Goal: Information Seeking & Learning: Learn about a topic

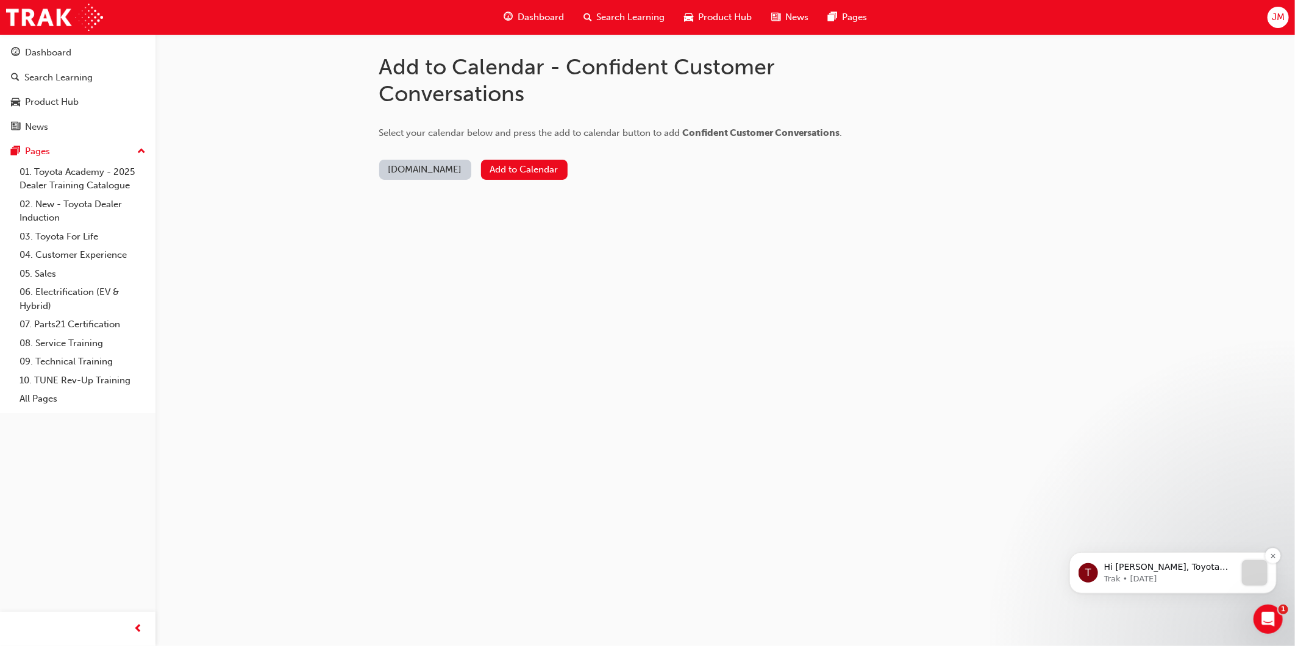
click at [1122, 557] on div "T Hi Jordan, [PERSON_NAME] has revealed the next-generation RAV4, featuring its…" at bounding box center [1172, 572] width 207 height 41
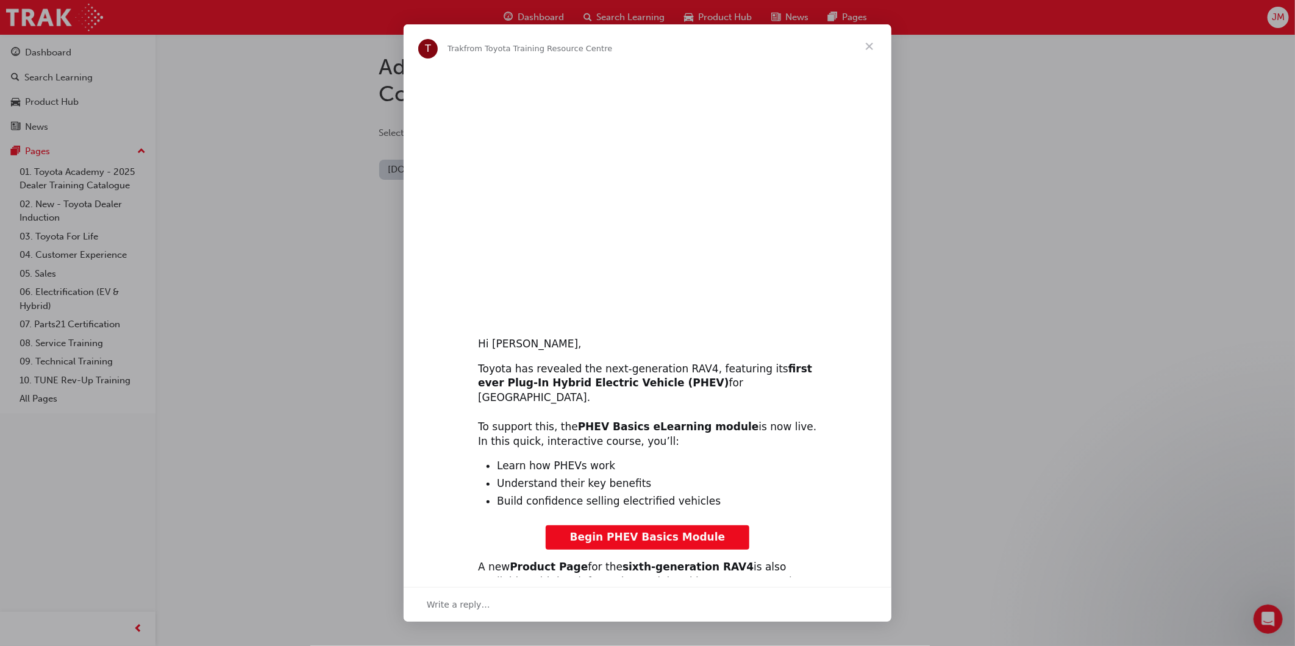
click at [640, 531] on span "Begin PHEV Basics Module" at bounding box center [647, 537] width 155 height 12
click at [862, 50] on span "Close" at bounding box center [869, 46] width 44 height 44
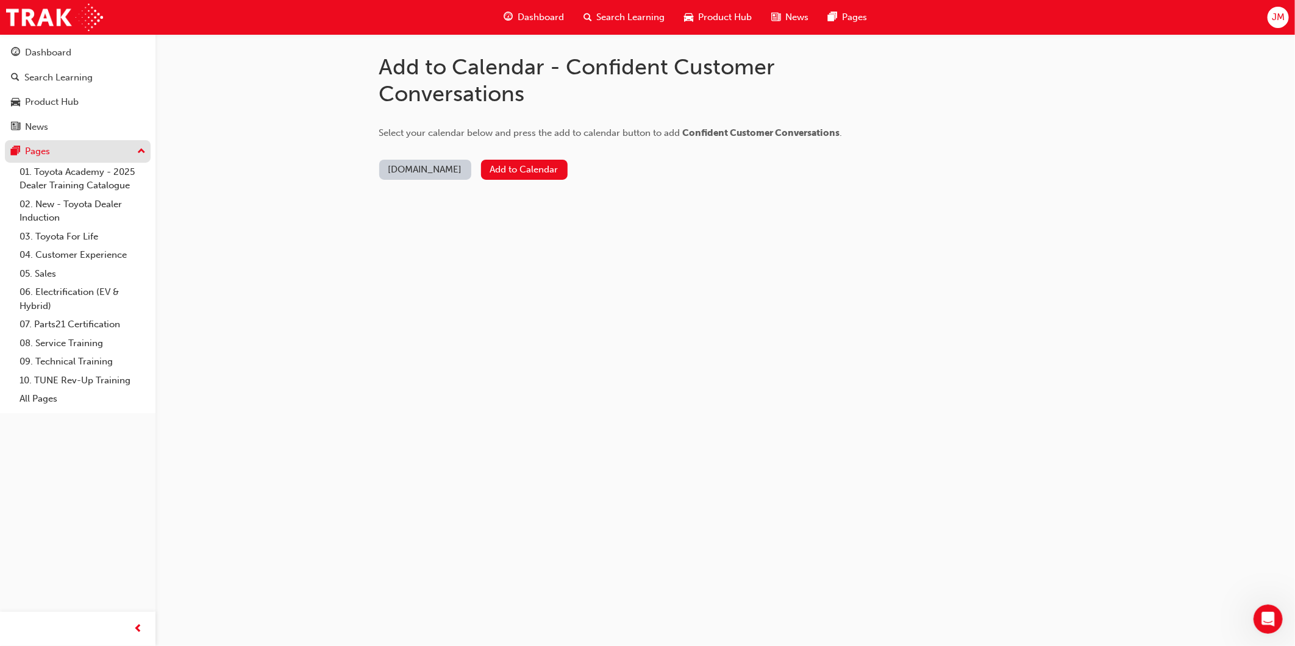
click at [68, 159] on div "Pages" at bounding box center [78, 151] width 134 height 15
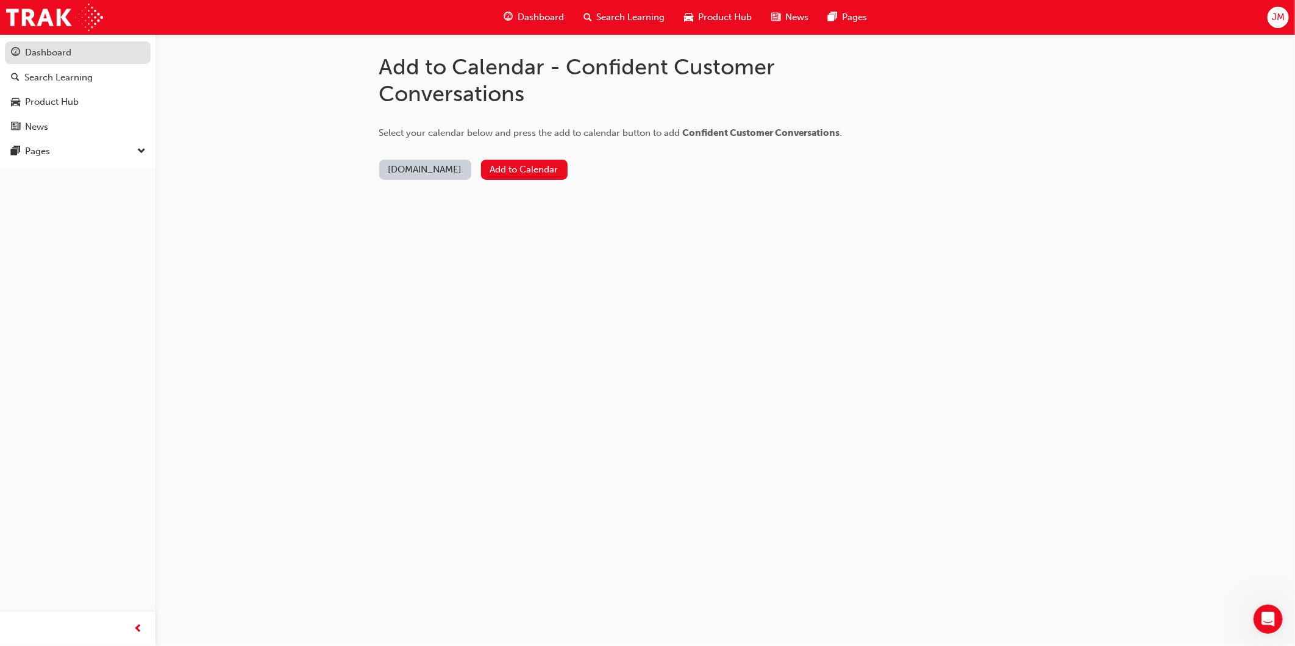
click at [47, 60] on div "Dashboard" at bounding box center [78, 52] width 134 height 15
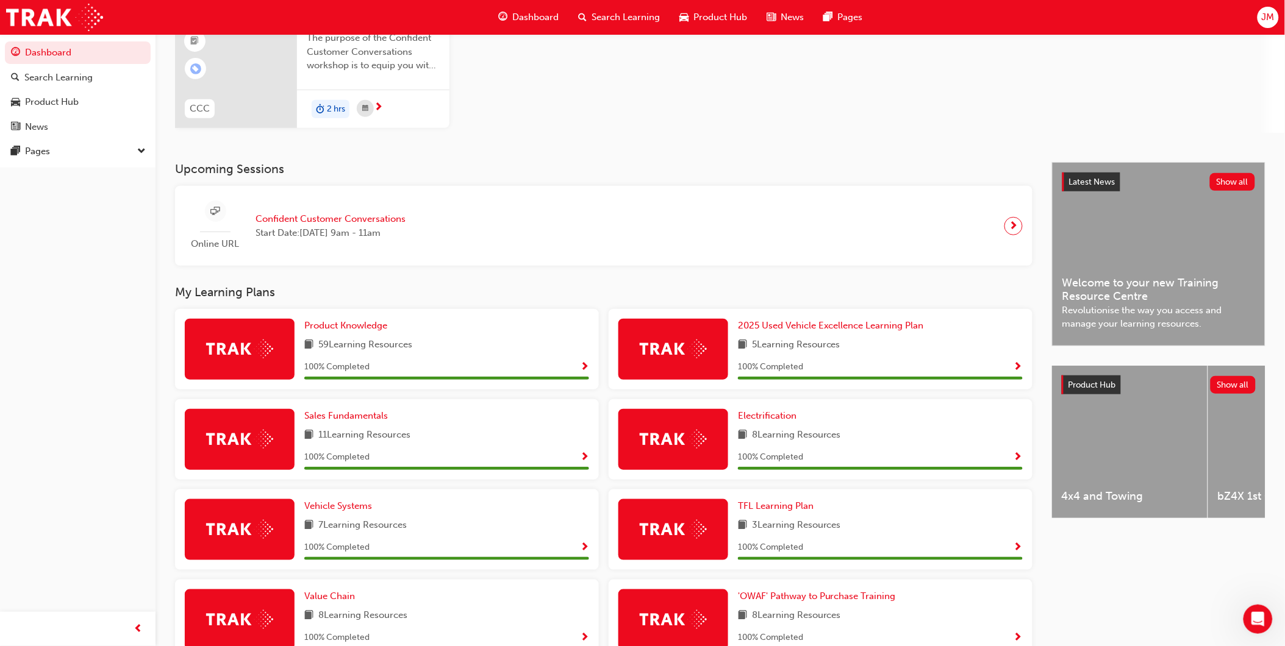
scroll to position [203, 0]
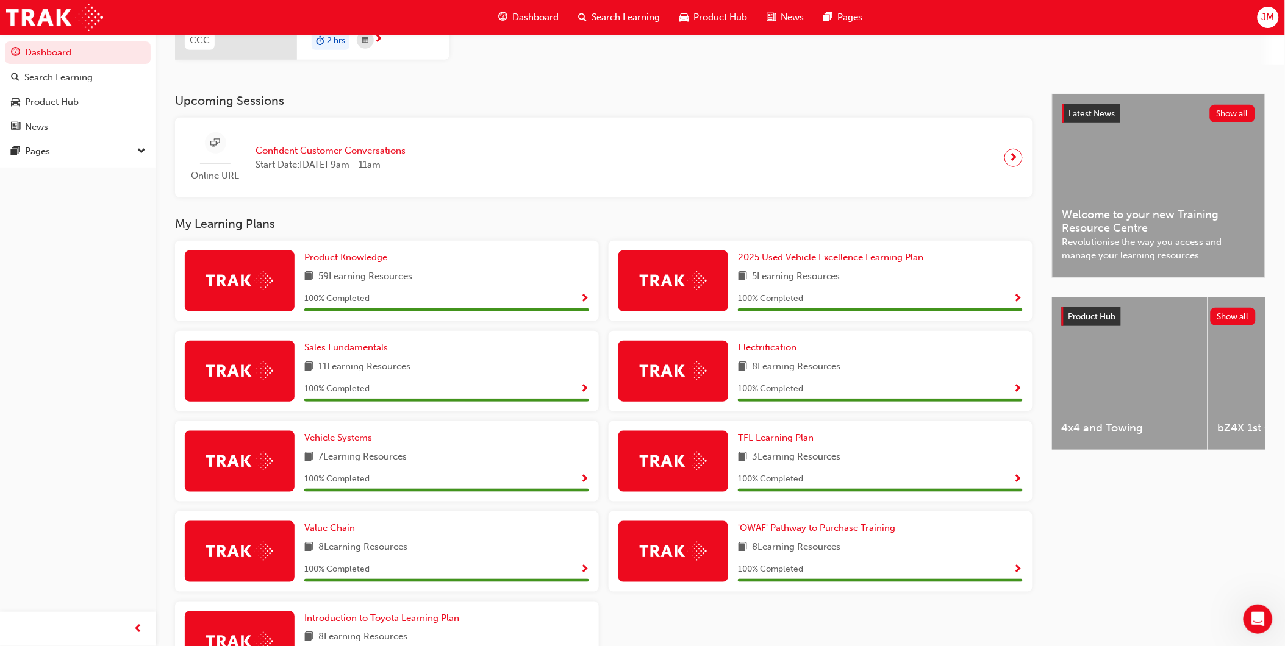
click at [1182, 185] on div "Latest News Show all Welcome to your new Training Resource Centre Revolutionise…" at bounding box center [1158, 186] width 212 height 183
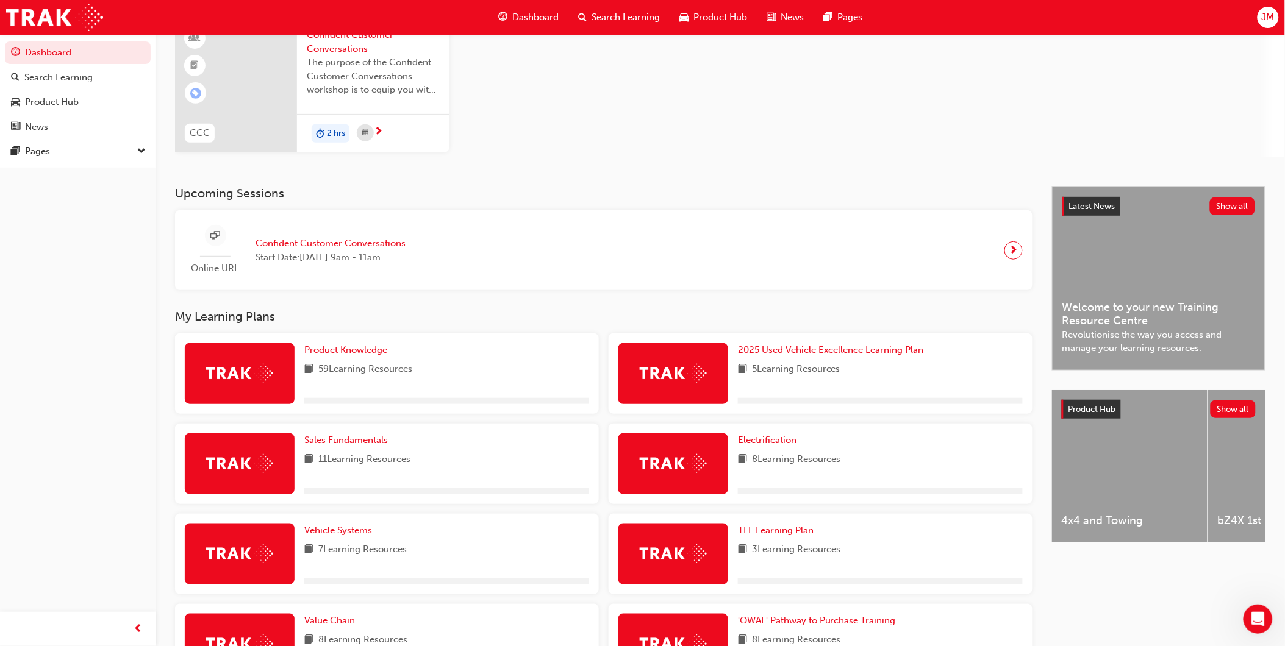
scroll to position [135, 0]
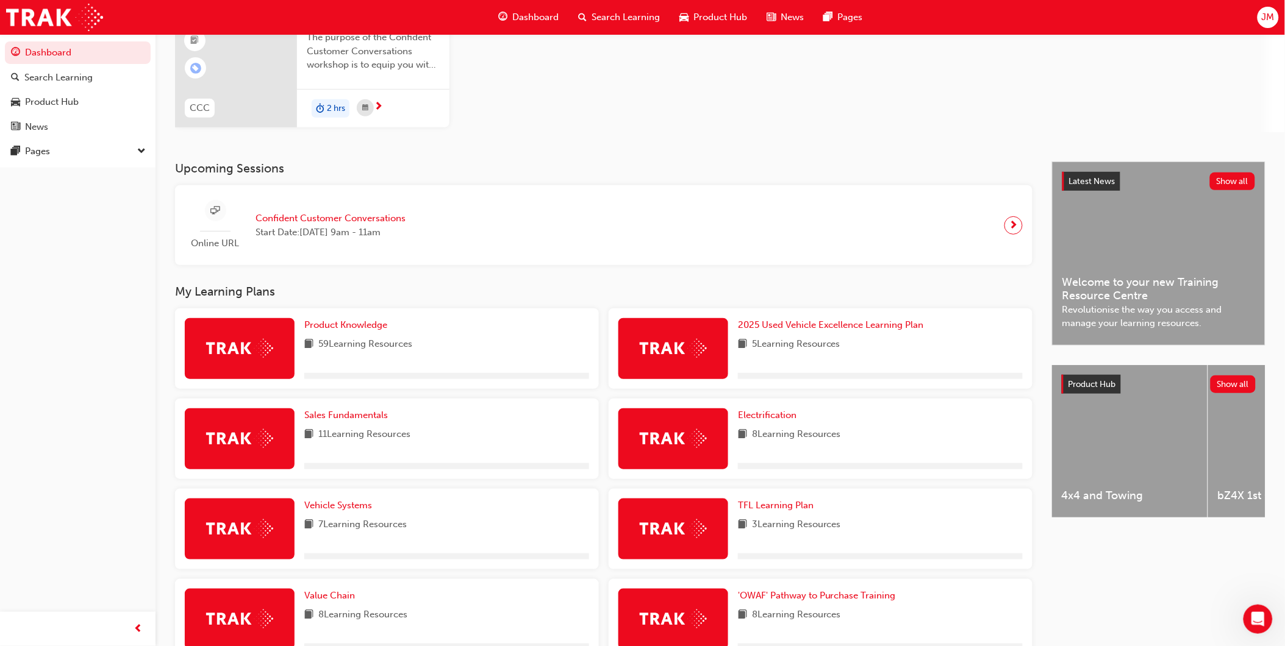
click at [1179, 403] on div "Product Hub Show all 4x4 and Towing bZ4X 1st Generation C-HR 2nd Generation Cam…" at bounding box center [1158, 442] width 213 height 155
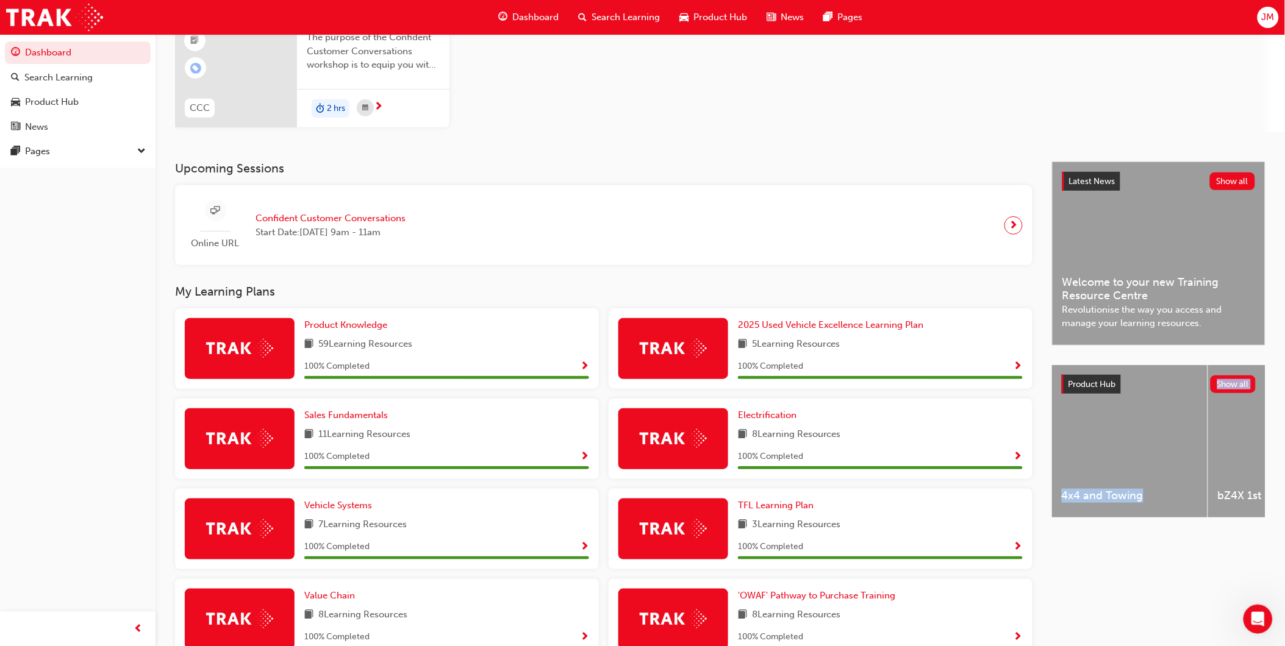
click at [943, 246] on div "Online URL Confident Customer Conversations Start Date: [DATE] 9am - 11am" at bounding box center [604, 225] width 838 height 60
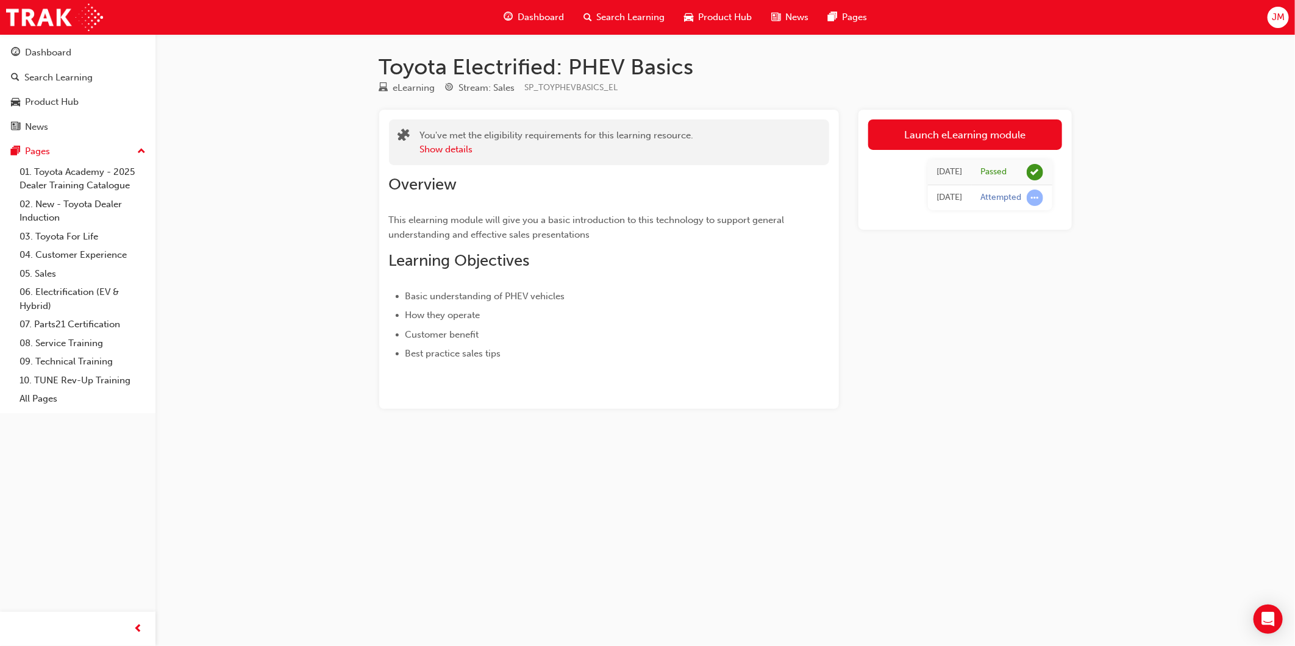
click at [637, 502] on div "Toyota Electrified: PHEV Basics eLearning Stream: Sales SP_TOYPHEVBASICS_EL You…" at bounding box center [647, 323] width 1295 height 646
click at [633, 483] on div "Toyota Electrified: PHEV Basics eLearning Stream: Sales SP_TOYPHEVBASICS_EL You…" at bounding box center [647, 323] width 1295 height 646
